Goal: Use online tool/utility: Utilize a website feature to perform a specific function

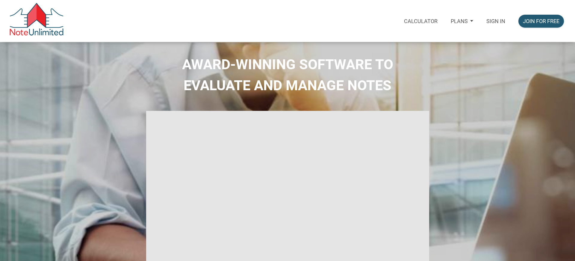
select select
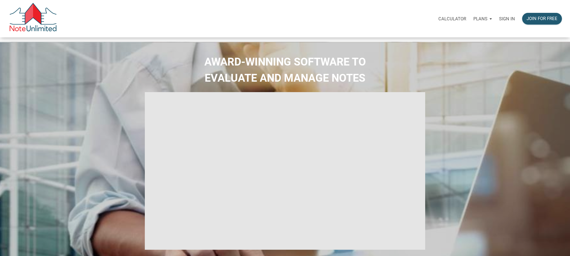
type input "Introduction to new features"
select select
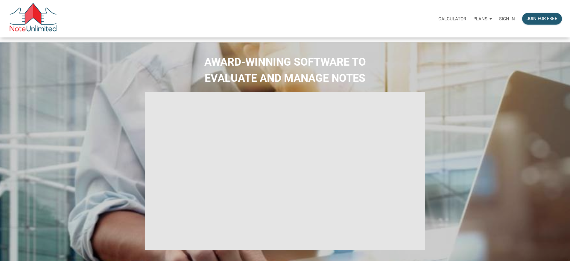
click at [499, 21] on p "Sign in" at bounding box center [507, 18] width 16 height 5
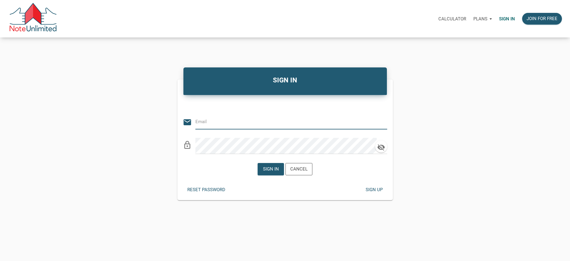
type input "[EMAIL_ADDRESS][DOMAIN_NAME]"
click at [272, 172] on div "Sign in" at bounding box center [271, 168] width 16 height 7
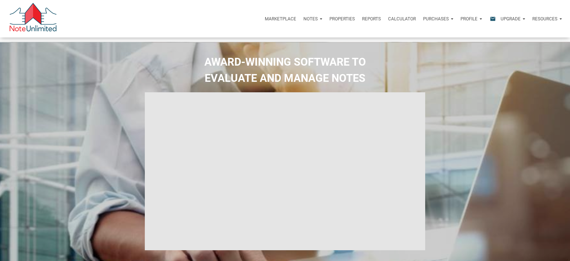
type input "Introduction to new features"
select select
click at [388, 20] on p "Calculator" at bounding box center [402, 18] width 28 height 5
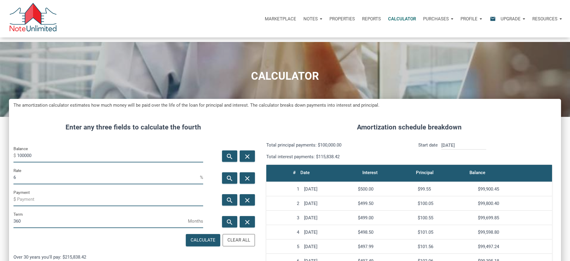
scroll to position [366, 543]
click at [388, 20] on p "Calculator" at bounding box center [402, 18] width 28 height 5
click at [55, 160] on input "100000" at bounding box center [110, 155] width 186 height 13
type input "1"
type input "200000"
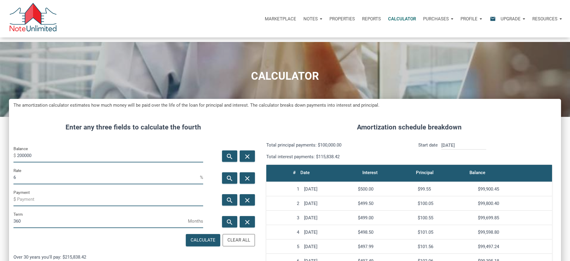
click at [33, 184] on input "6" at bounding box center [106, 177] width 186 height 13
type input "6.25"
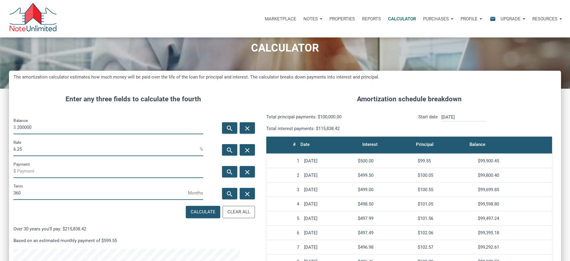
scroll to position [60, 0]
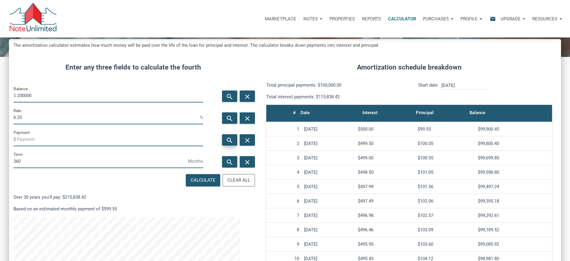
click at [226, 144] on icon "search" at bounding box center [229, 139] width 7 height 7
type input "-1231.43"
click at [39, 124] on input "6.25" at bounding box center [106, 117] width 186 height 13
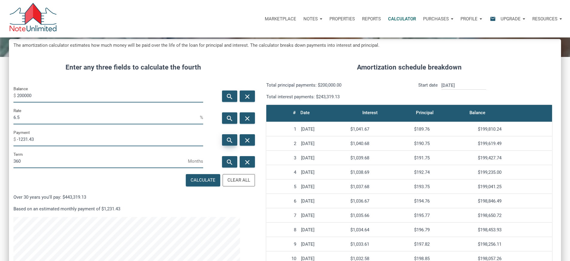
type input "6.5"
click at [227, 144] on icon "search" at bounding box center [229, 139] width 7 height 7
type input "-1264.14"
click at [34, 102] on input "200000" at bounding box center [110, 95] width 186 height 13
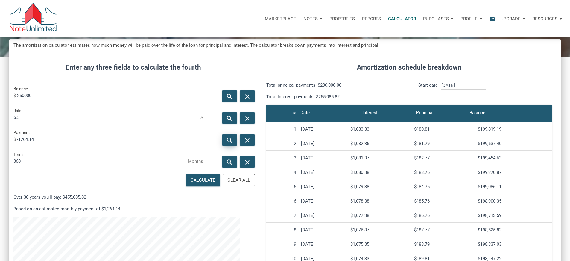
type input "250000"
click at [226, 144] on icon "search" at bounding box center [229, 139] width 7 height 7
type input "-1580.17"
click at [34, 102] on input "250000" at bounding box center [110, 95] width 186 height 13
type input "300000"
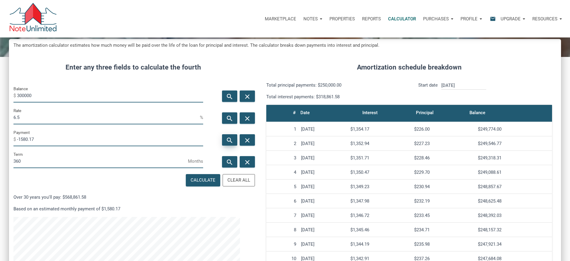
click at [226, 144] on icon "search" at bounding box center [229, 139] width 7 height 7
type input "-1896.2"
click at [48, 102] on input "300000" at bounding box center [110, 95] width 186 height 13
